Goal: Transaction & Acquisition: Purchase product/service

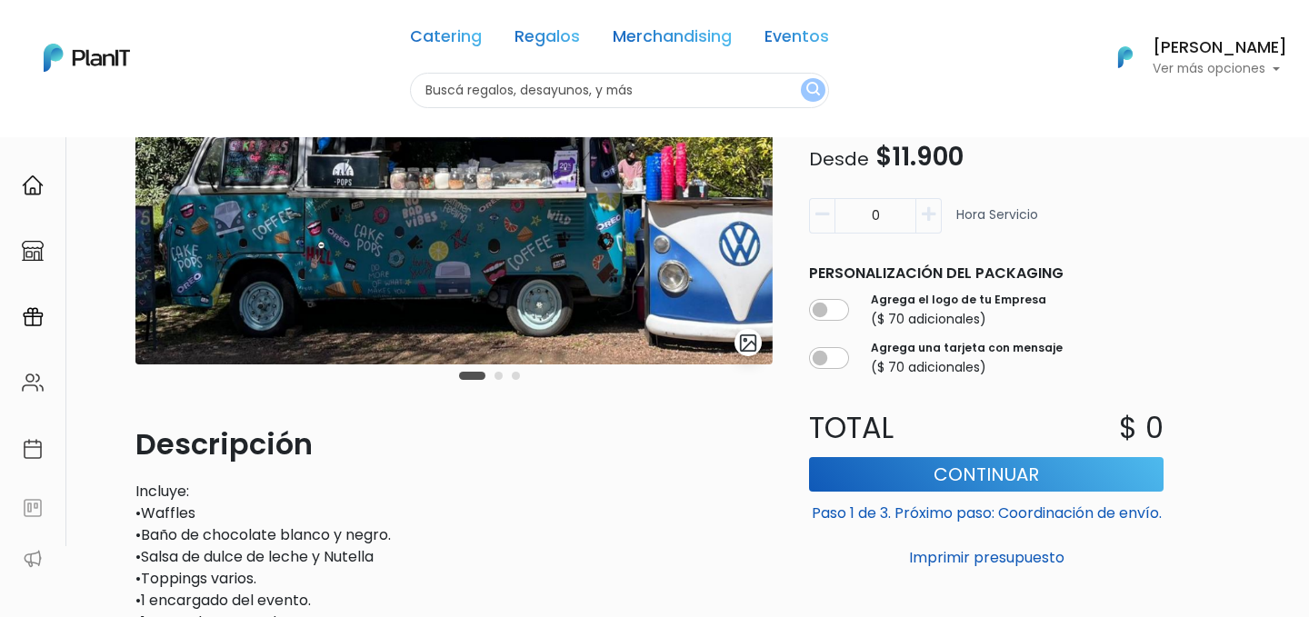
scroll to position [378, 0]
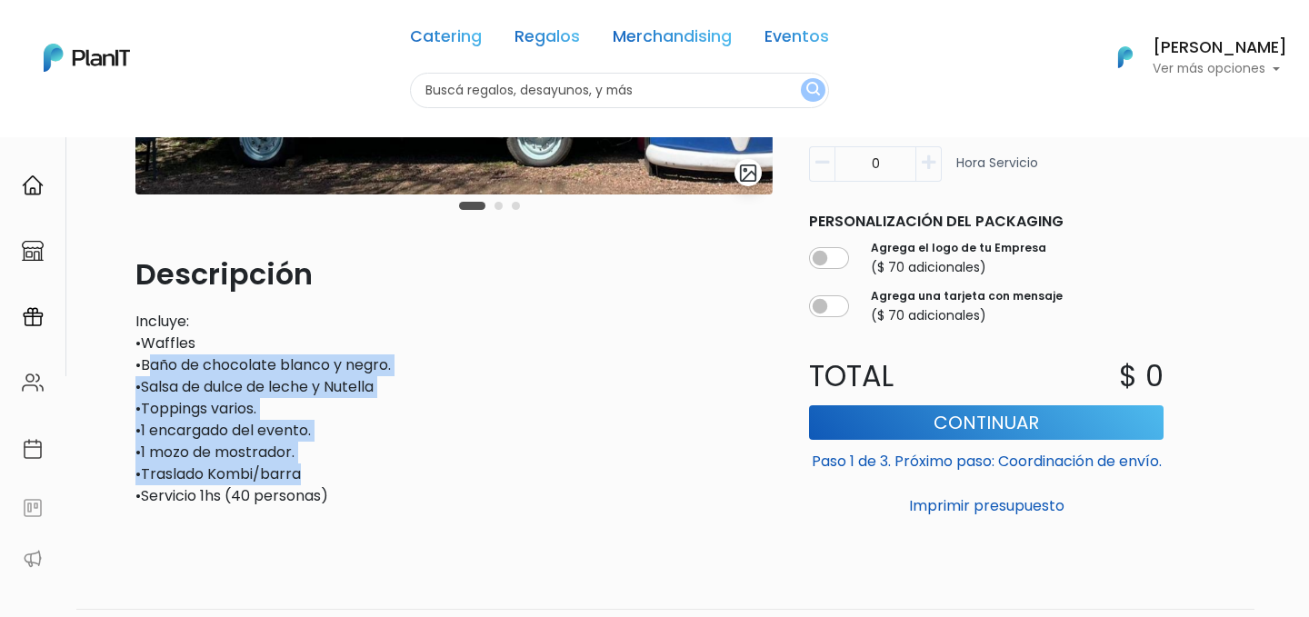
drag, startPoint x: 148, startPoint y: 366, endPoint x: 397, endPoint y: 476, distance: 272.2
click at [397, 476] on p "Incluye: •Waffles •Baño de chocolate blanco y negro. •Salsa de dulce de leche …" at bounding box center [453, 409] width 637 height 196
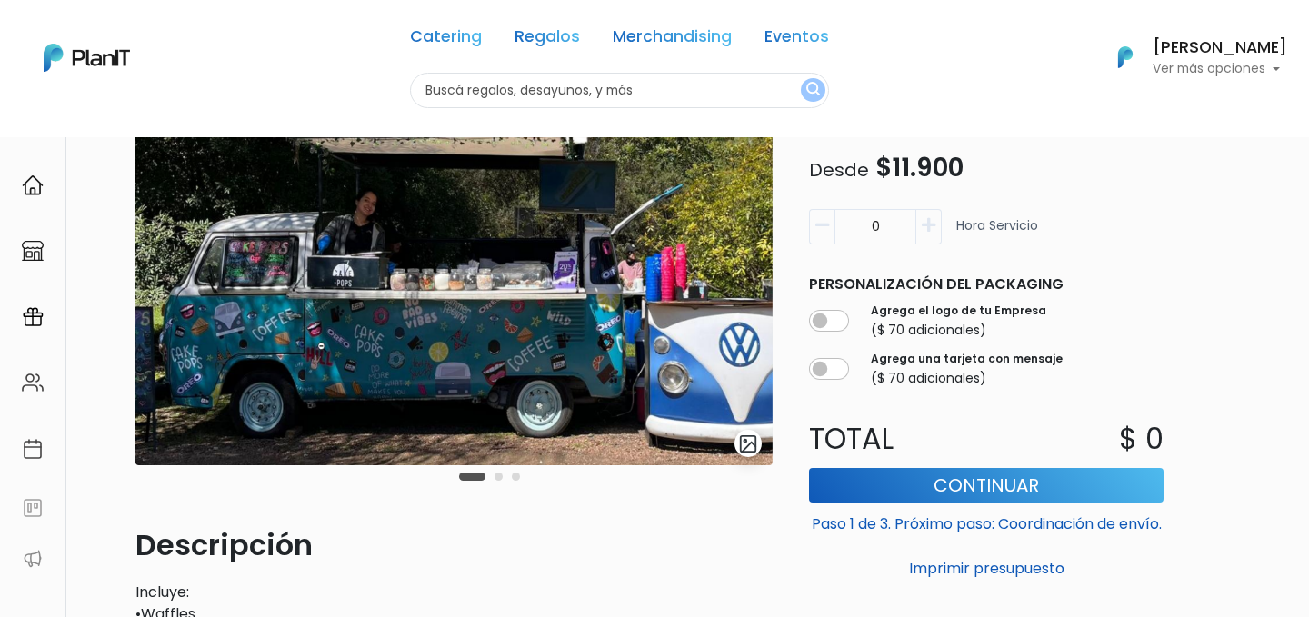
scroll to position [0, 0]
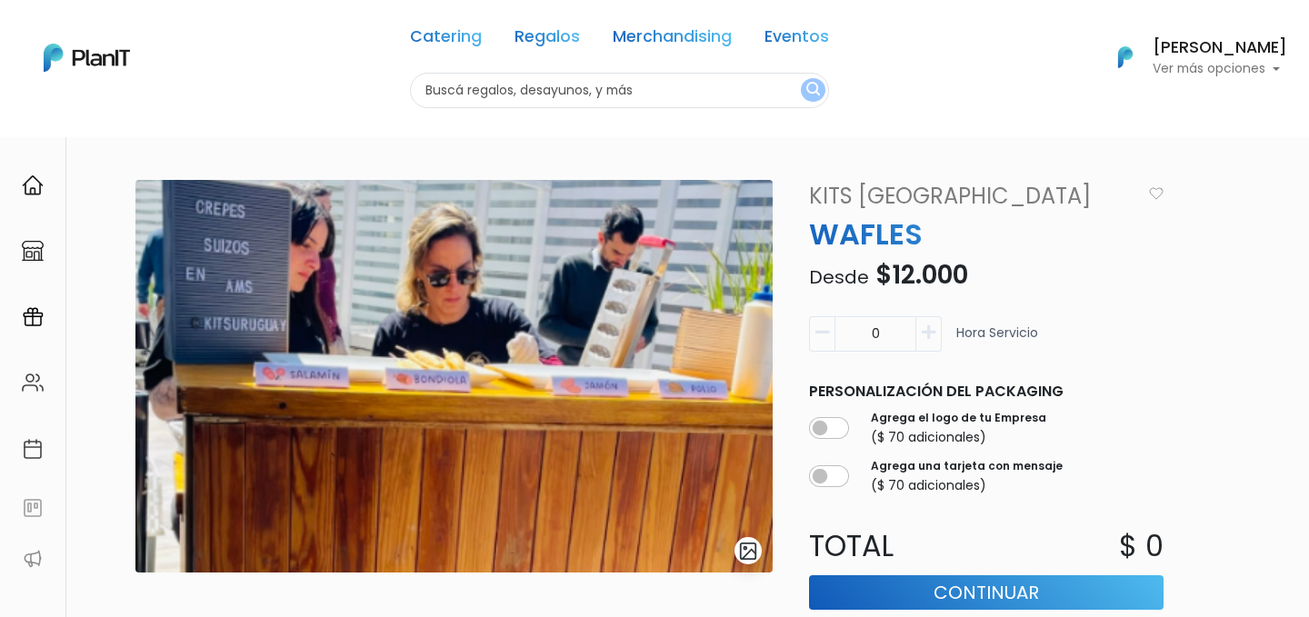
click at [745, 552] on img "submit" at bounding box center [748, 551] width 21 height 21
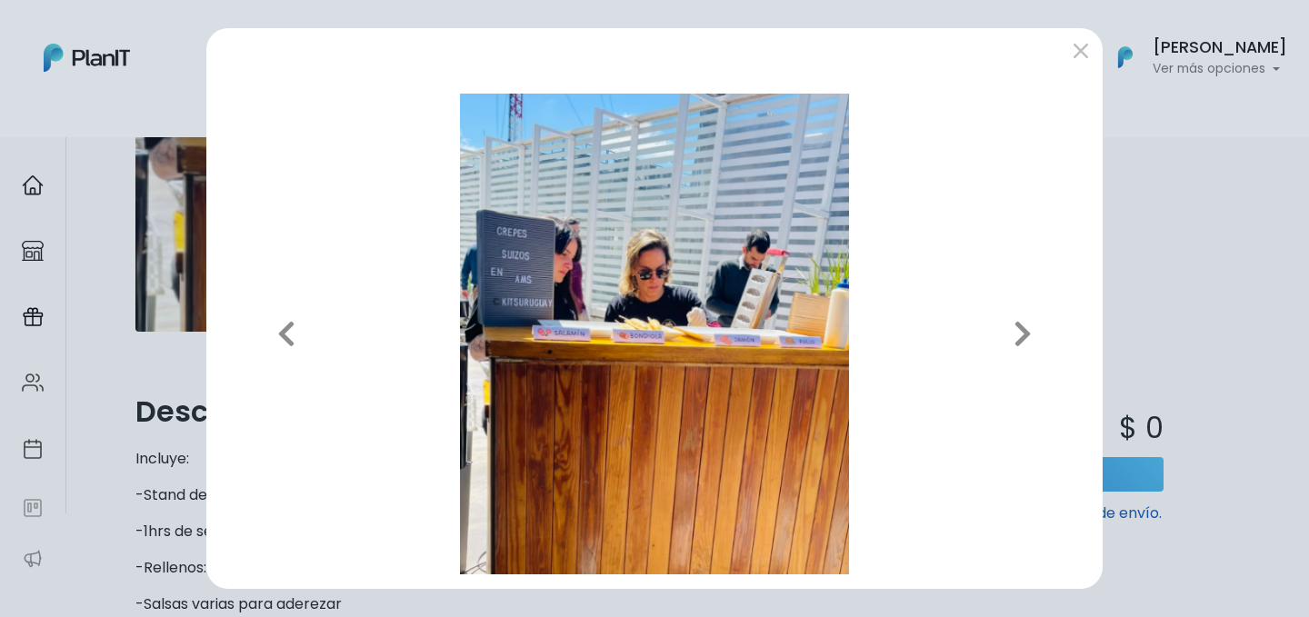
scroll to position [194, 0]
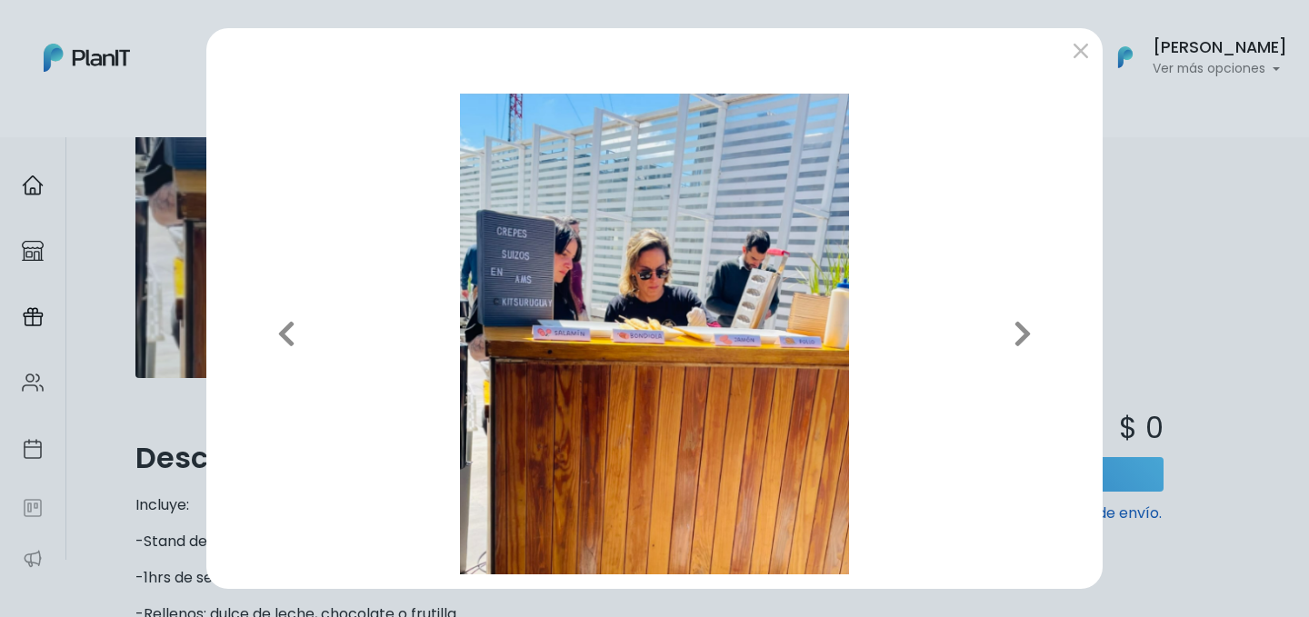
click at [559, 324] on img at bounding box center [654, 335] width 867 height 482
click at [1175, 294] on div "Previous Next" at bounding box center [654, 308] width 1309 height 617
click at [1083, 45] on button "submit" at bounding box center [1080, 50] width 29 height 29
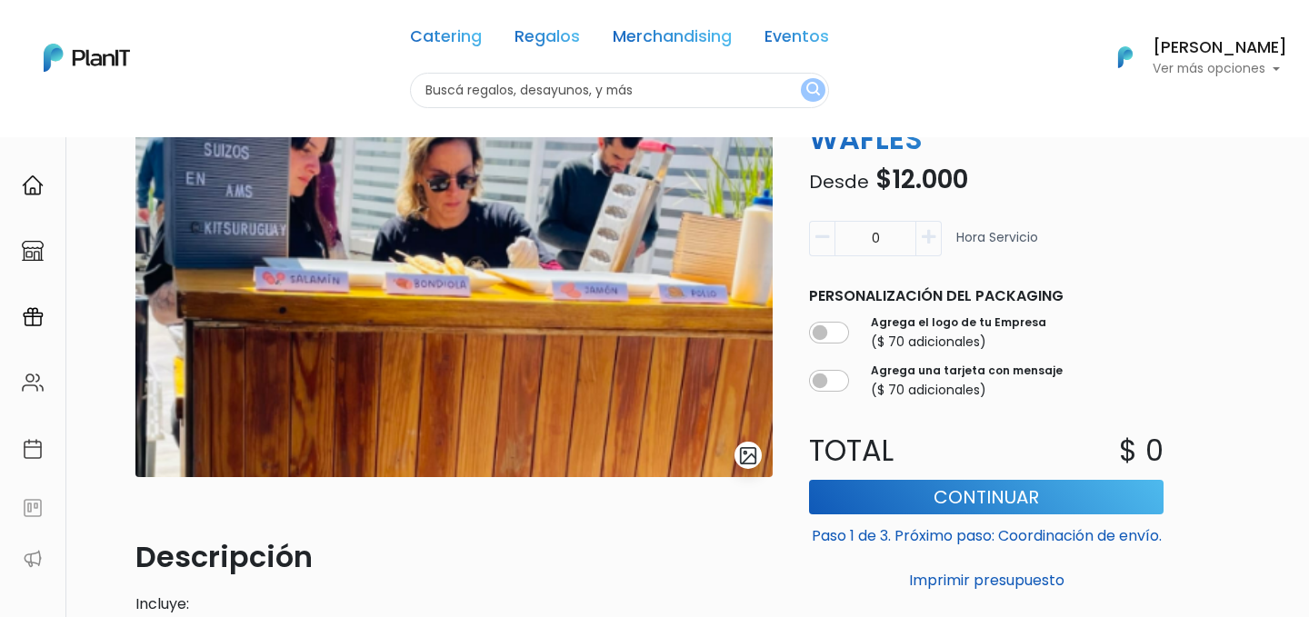
scroll to position [0, 0]
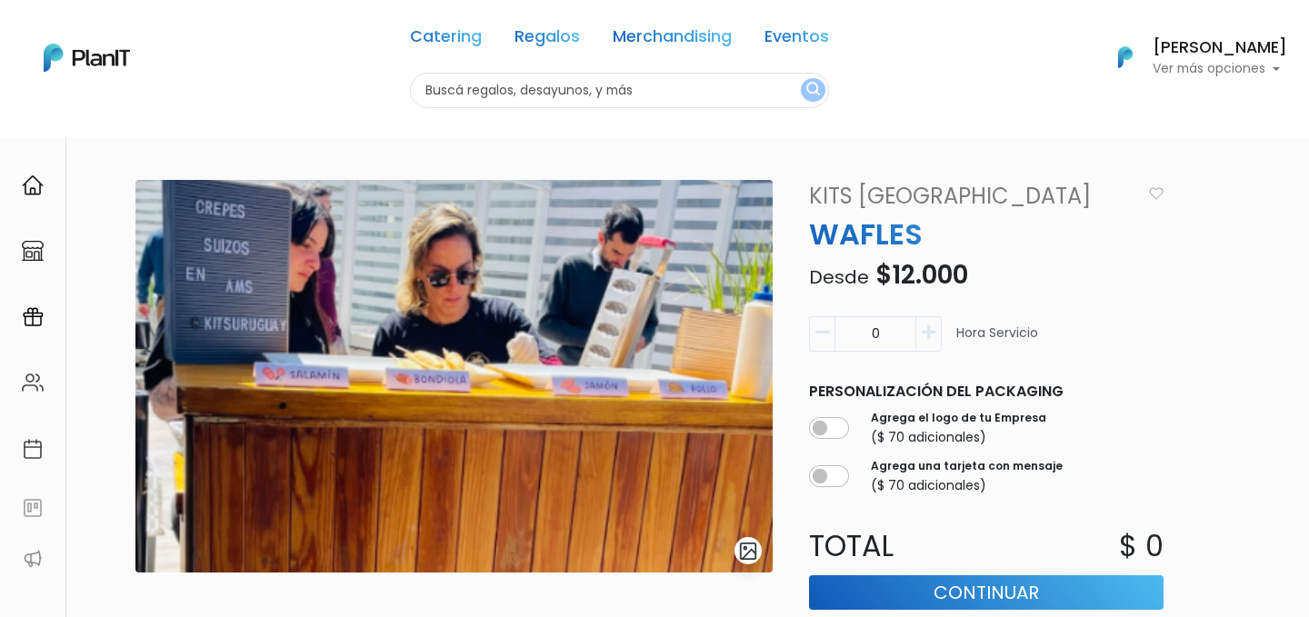
click at [920, 336] on button "button" at bounding box center [928, 333] width 25 height 35
click at [824, 331] on icon "button" at bounding box center [822, 332] width 14 height 16
type input "0"
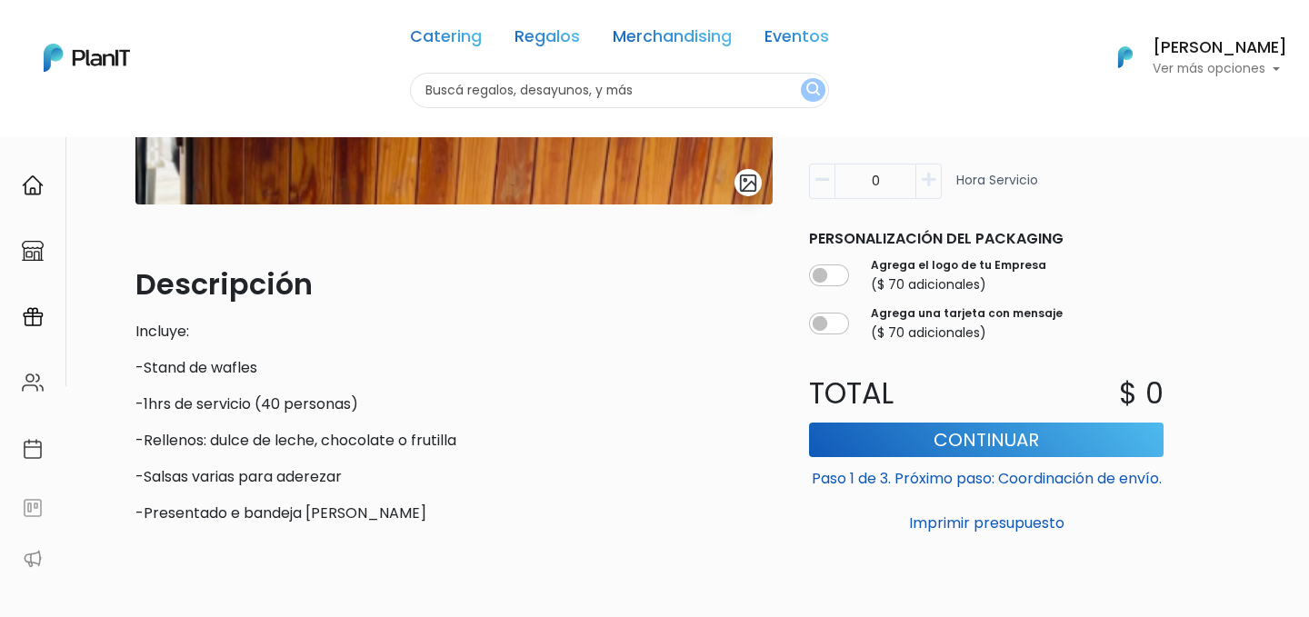
scroll to position [486, 0]
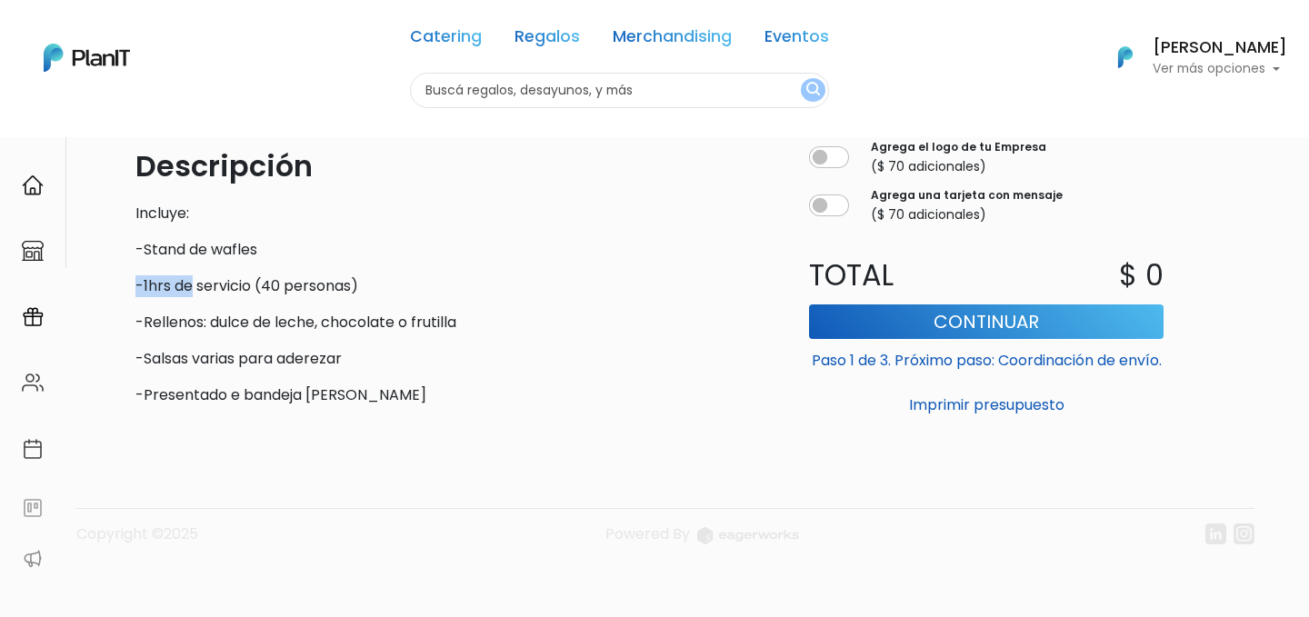
drag, startPoint x: 137, startPoint y: 287, endPoint x: 194, endPoint y: 287, distance: 57.2
click at [194, 287] on p "-1hrs de servicio (40 personas)" at bounding box center [453, 286] width 637 height 22
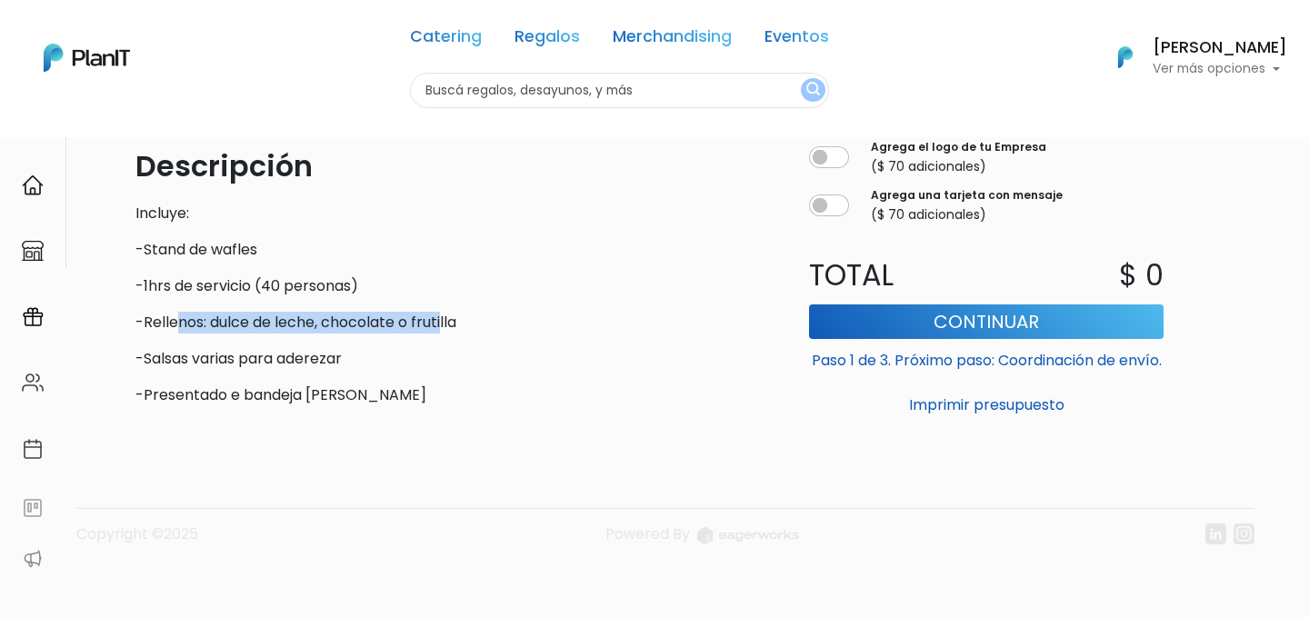
drag, startPoint x: 174, startPoint y: 312, endPoint x: 450, endPoint y: 320, distance: 275.5
click at [442, 320] on p "-Rellenos: dulce de leche, chocolate o frutilla" at bounding box center [453, 323] width 637 height 22
click at [451, 320] on p "-Rellenos: dulce de leche, chocolate o frutilla" at bounding box center [453, 323] width 637 height 22
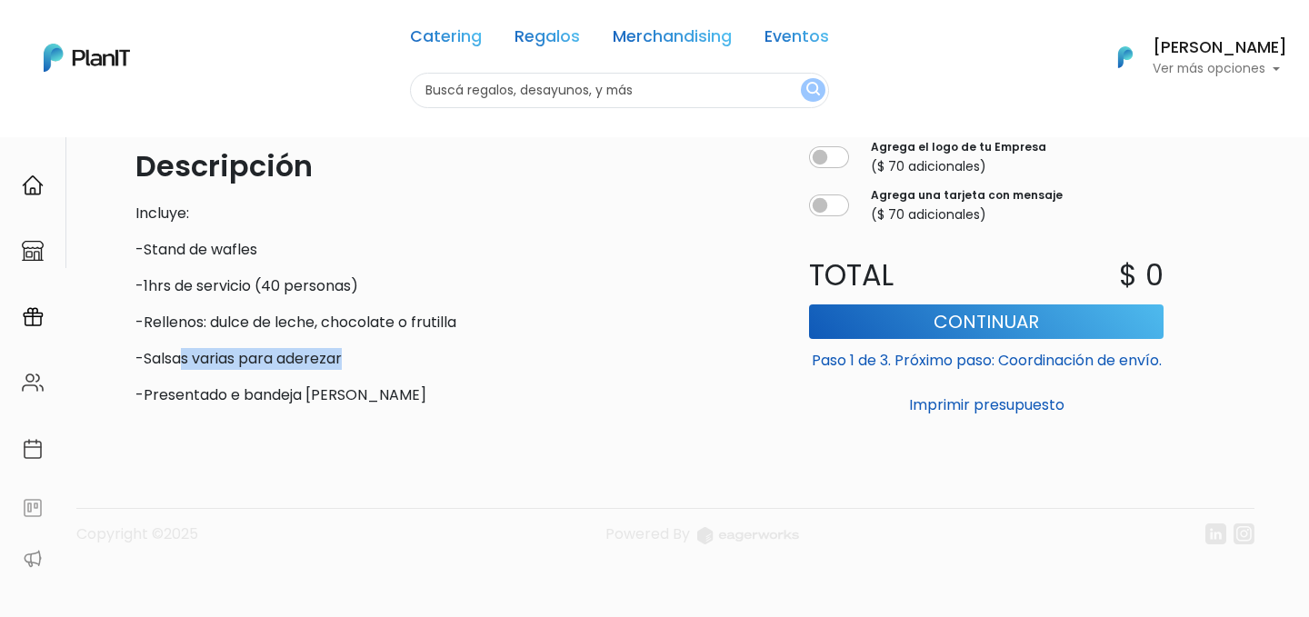
drag, startPoint x: 184, startPoint y: 361, endPoint x: 354, endPoint y: 361, distance: 169.9
click at [354, 361] on p "-Salsas varias para aderezar" at bounding box center [453, 359] width 637 height 22
drag, startPoint x: 234, startPoint y: 392, endPoint x: 330, endPoint y: 392, distance: 96.3
click at [330, 392] on p "-Presentado e bandeja Kraft" at bounding box center [453, 395] width 637 height 22
click at [393, 392] on p "-Presentado e bandeja Kraft" at bounding box center [453, 395] width 637 height 22
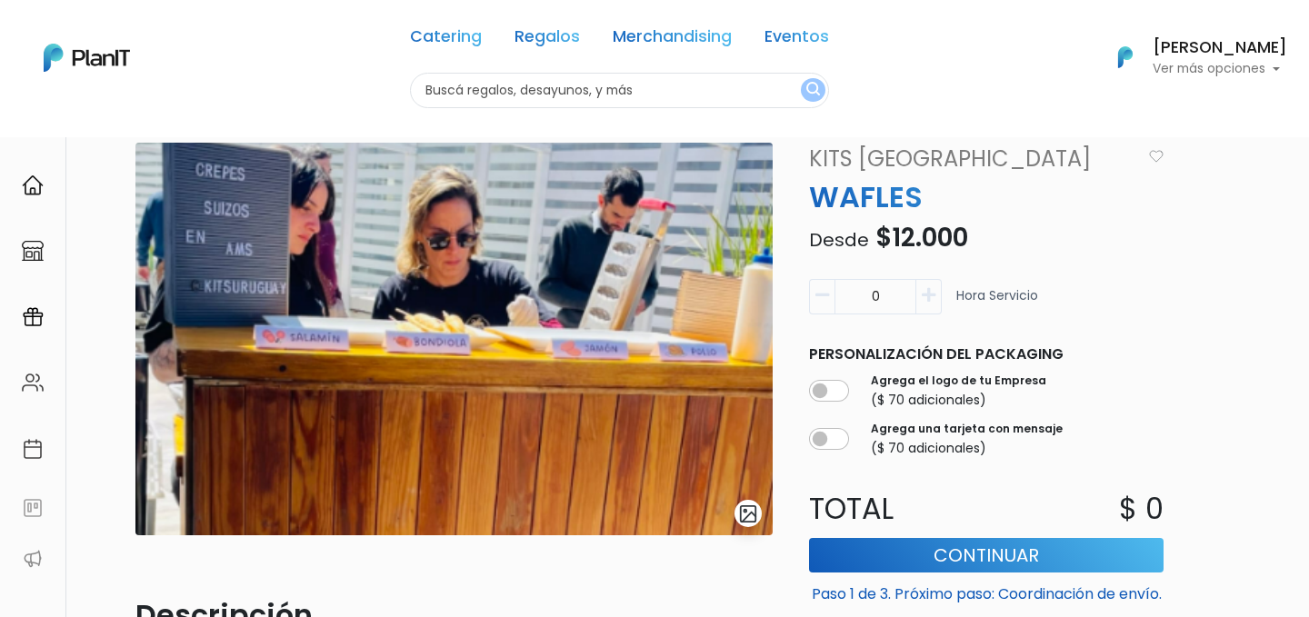
scroll to position [0, 0]
